Goal: Transaction & Acquisition: Register for event/course

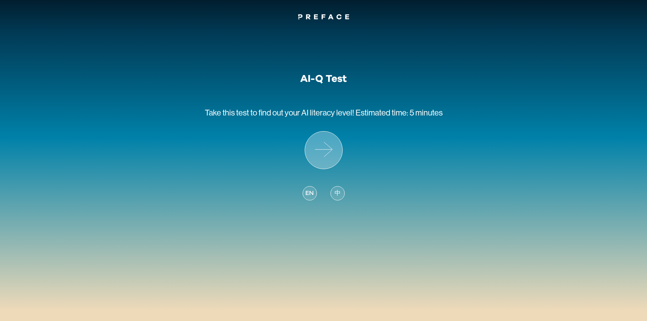
click at [322, 154] on icon at bounding box center [323, 149] width 37 height 37
